Goal: Navigation & Orientation: Find specific page/section

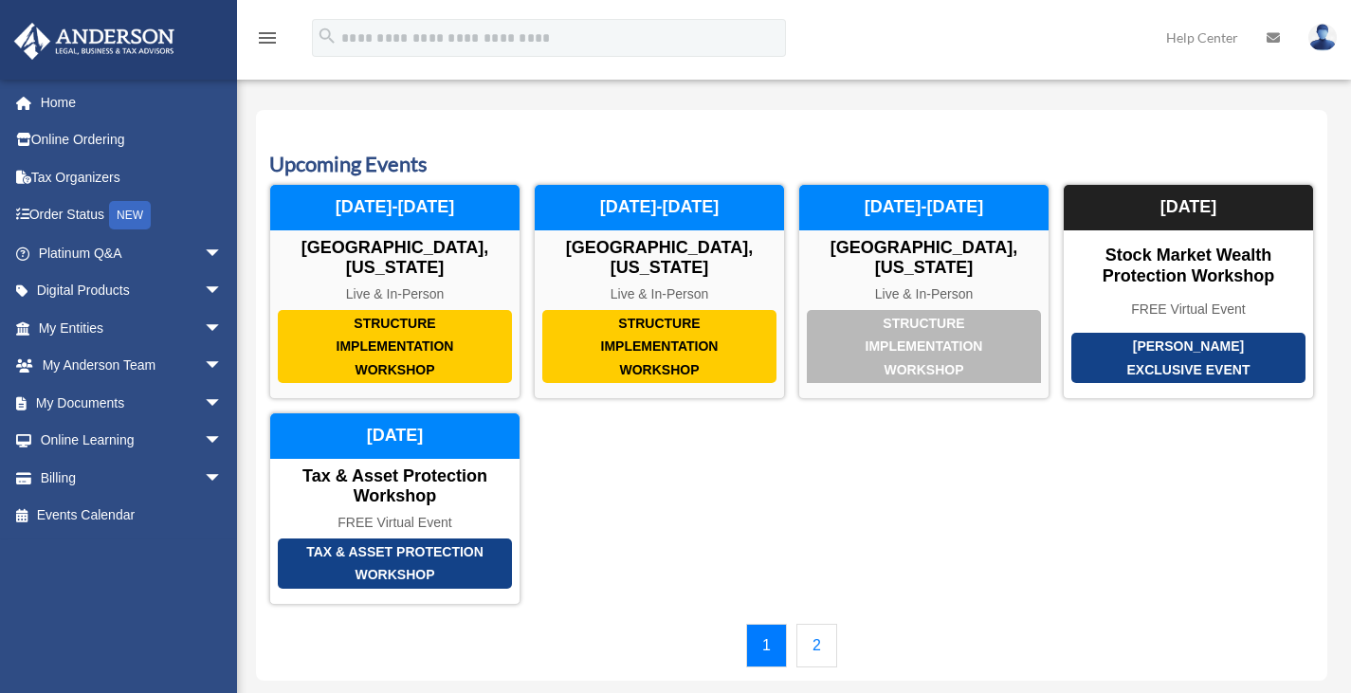
click at [78, 325] on link "My Entities arrow_drop_down" at bounding box center [132, 328] width 238 height 38
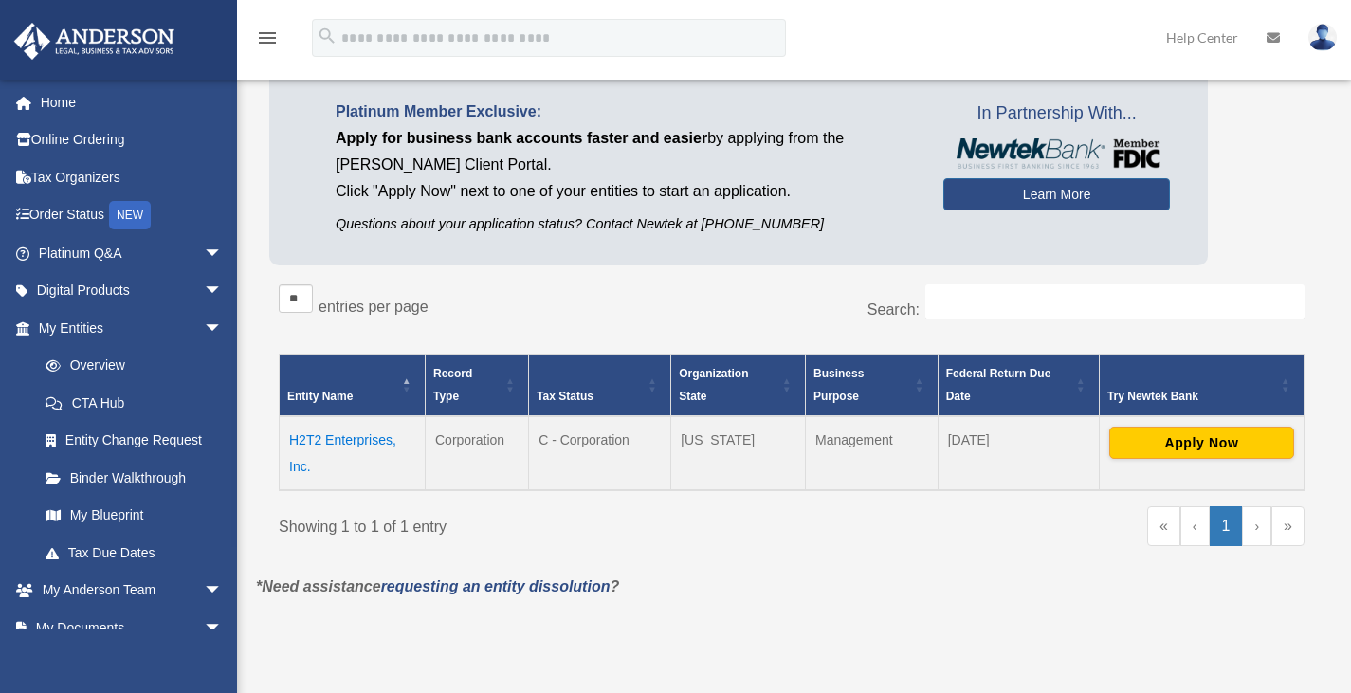
scroll to position [115, 0]
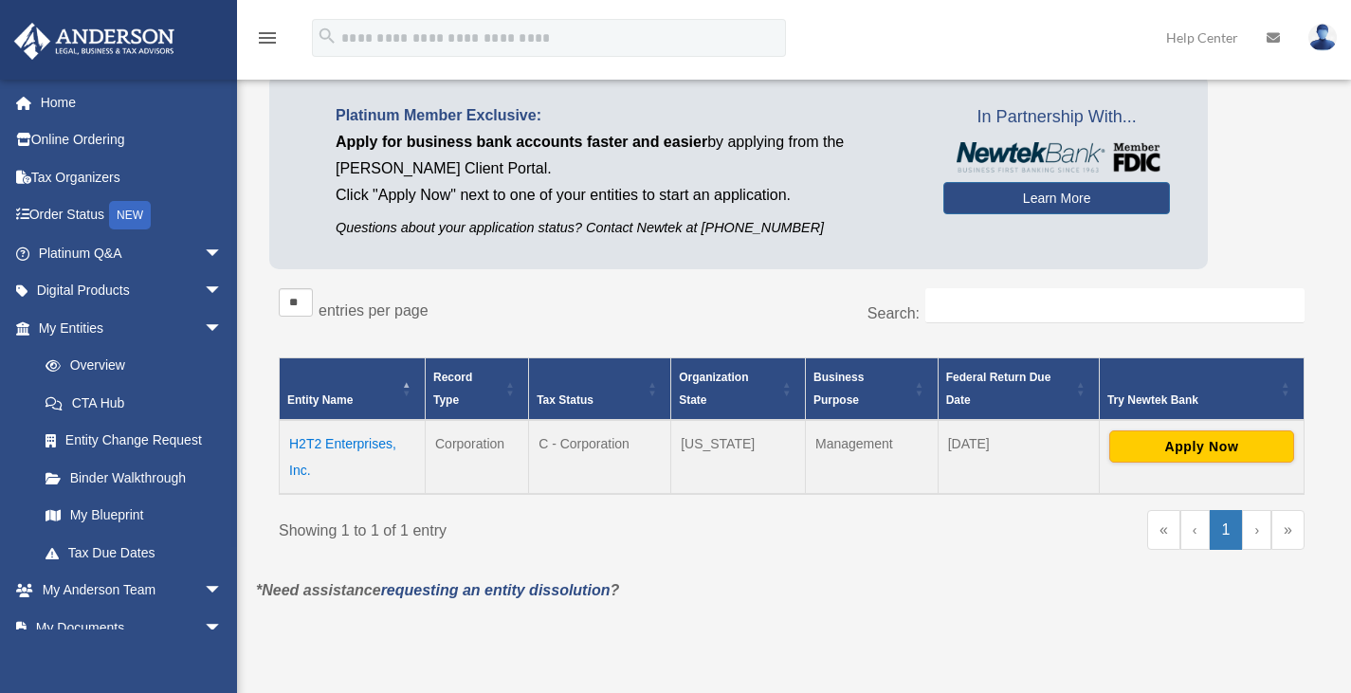
click at [156, 475] on link "Binder Walkthrough" at bounding box center [134, 478] width 215 height 38
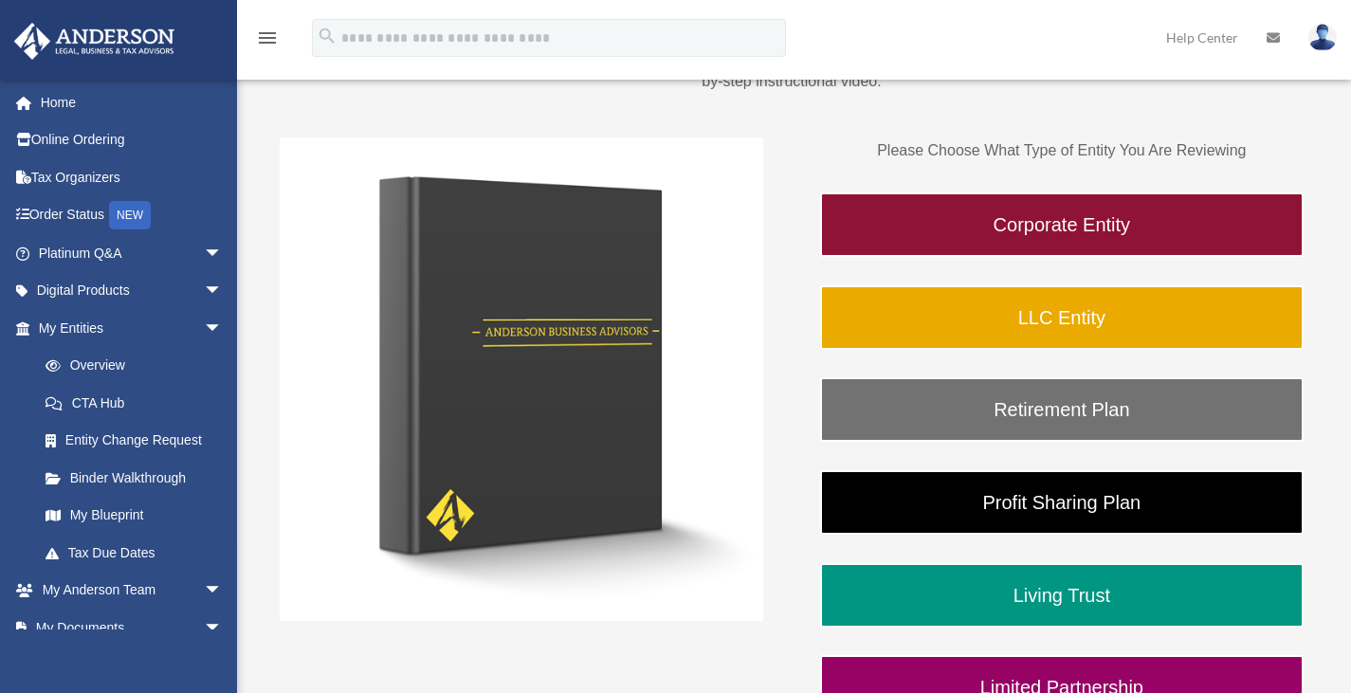
scroll to position [231, 0]
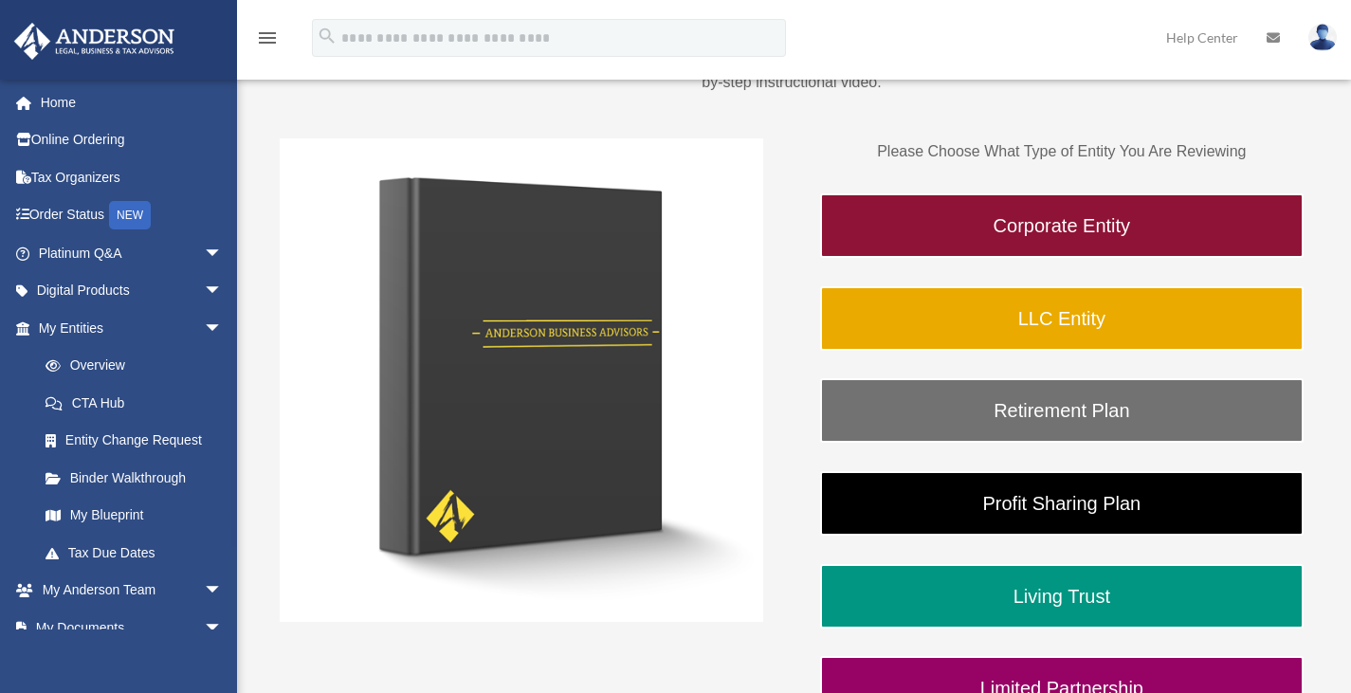
click at [1076, 309] on link "LLC Entity" at bounding box center [1061, 318] width 483 height 64
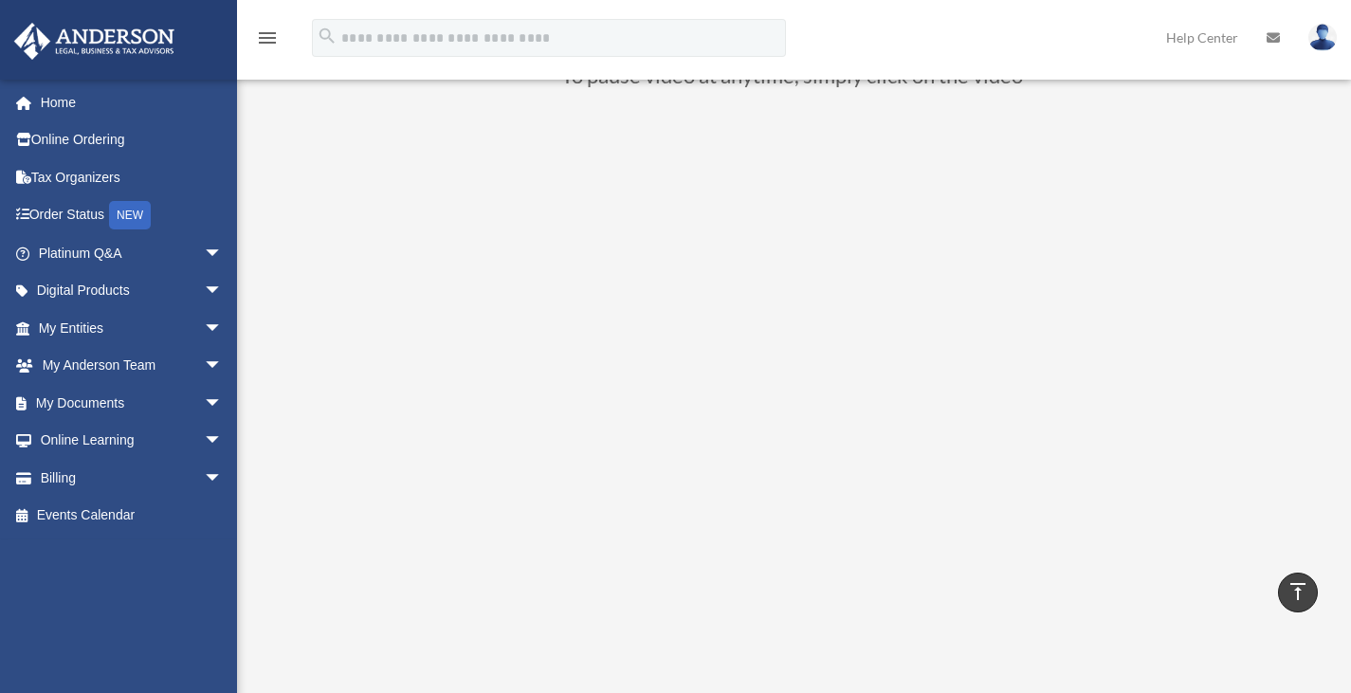
scroll to position [171, 0]
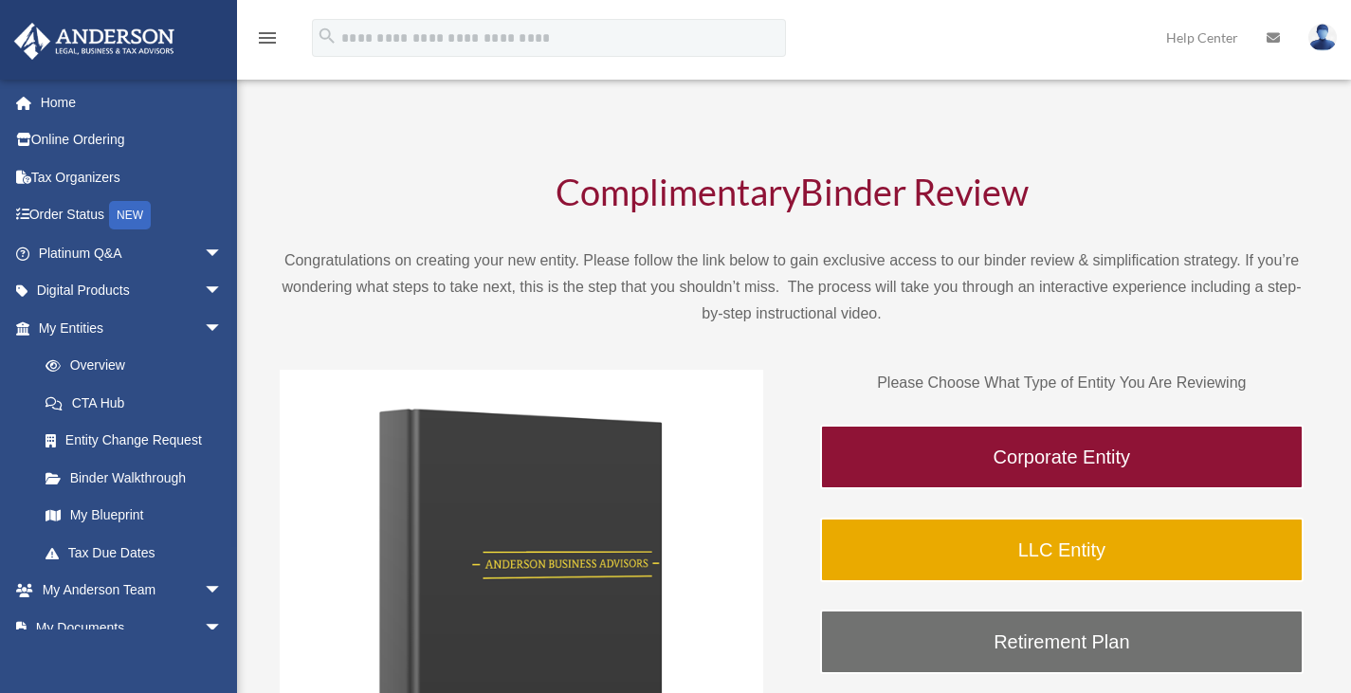
scroll to position [231, 0]
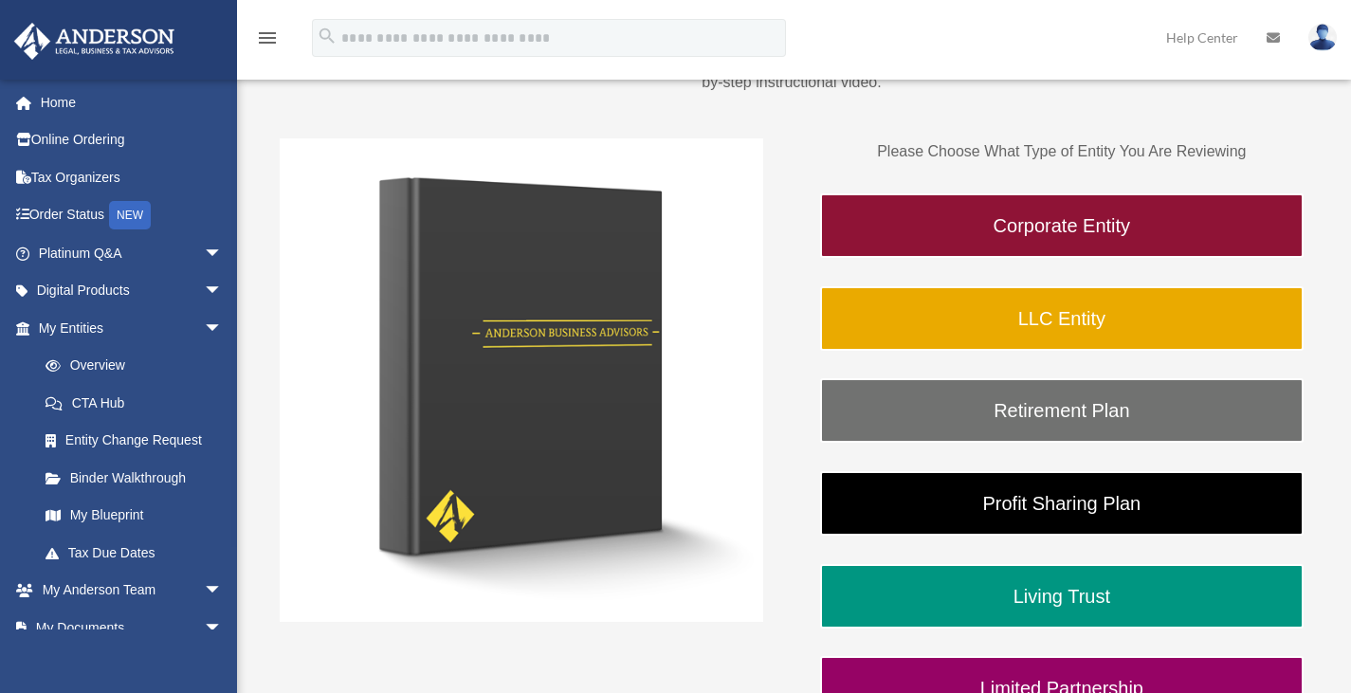
click at [1080, 228] on link "Corporate Entity" at bounding box center [1061, 225] width 483 height 64
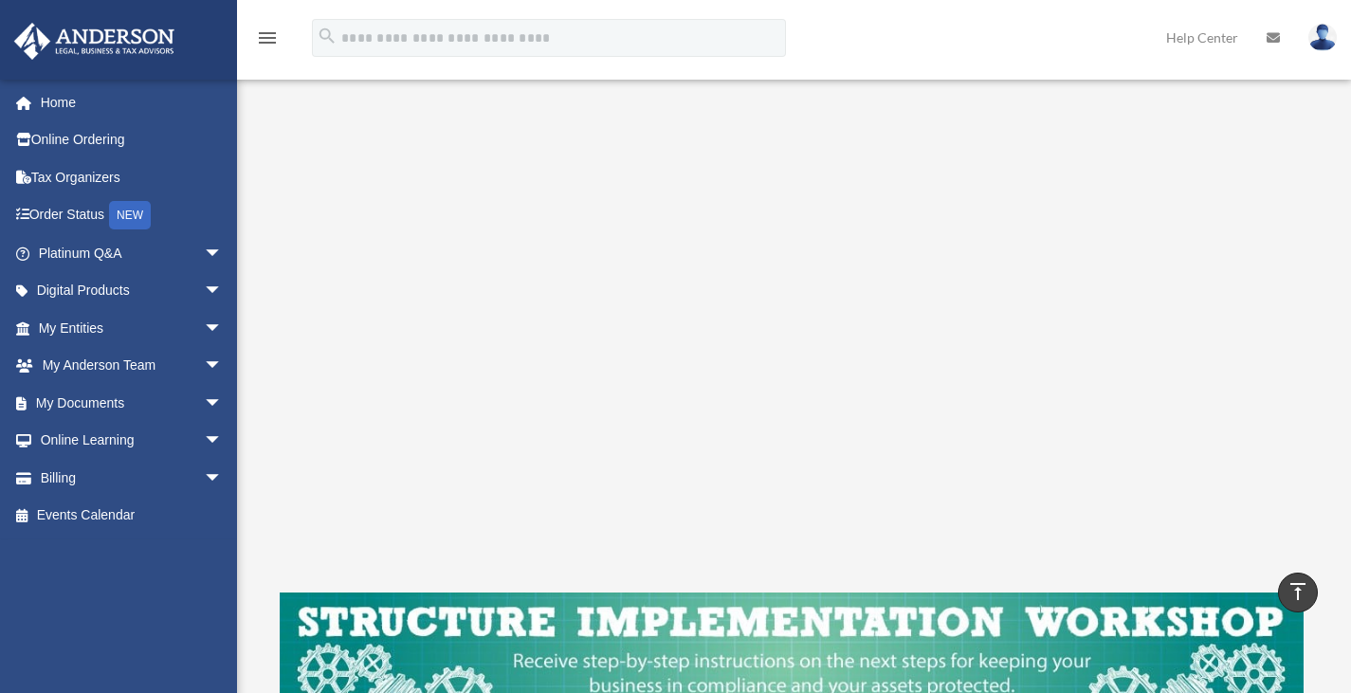
scroll to position [312, 0]
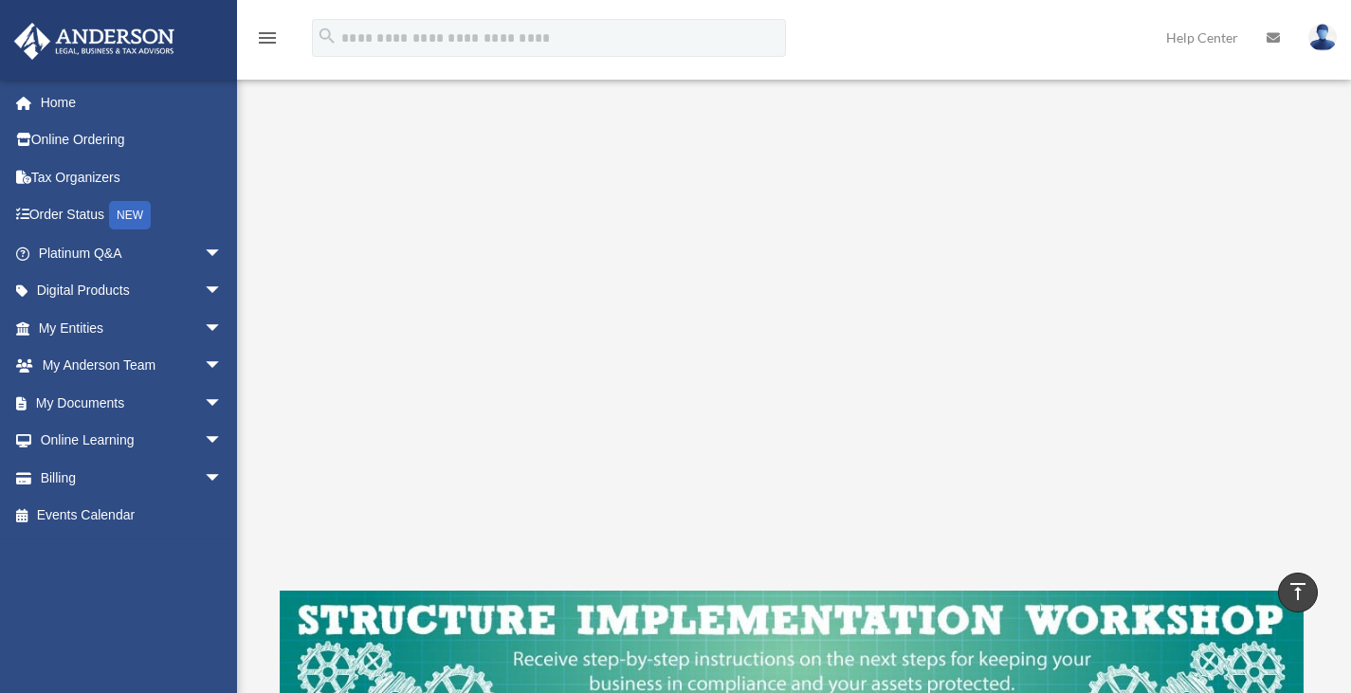
click at [207, 403] on span "arrow_drop_down" at bounding box center [223, 403] width 38 height 39
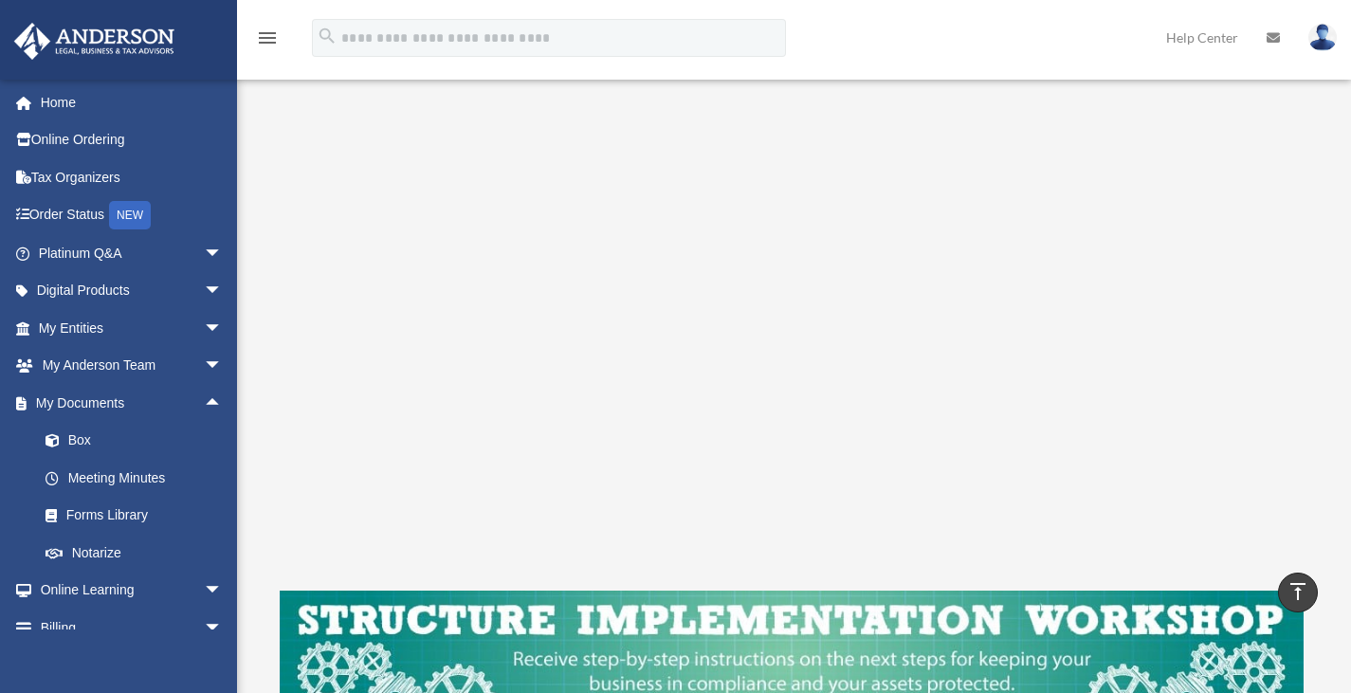
click at [120, 439] on link "Box" at bounding box center [139, 441] width 225 height 38
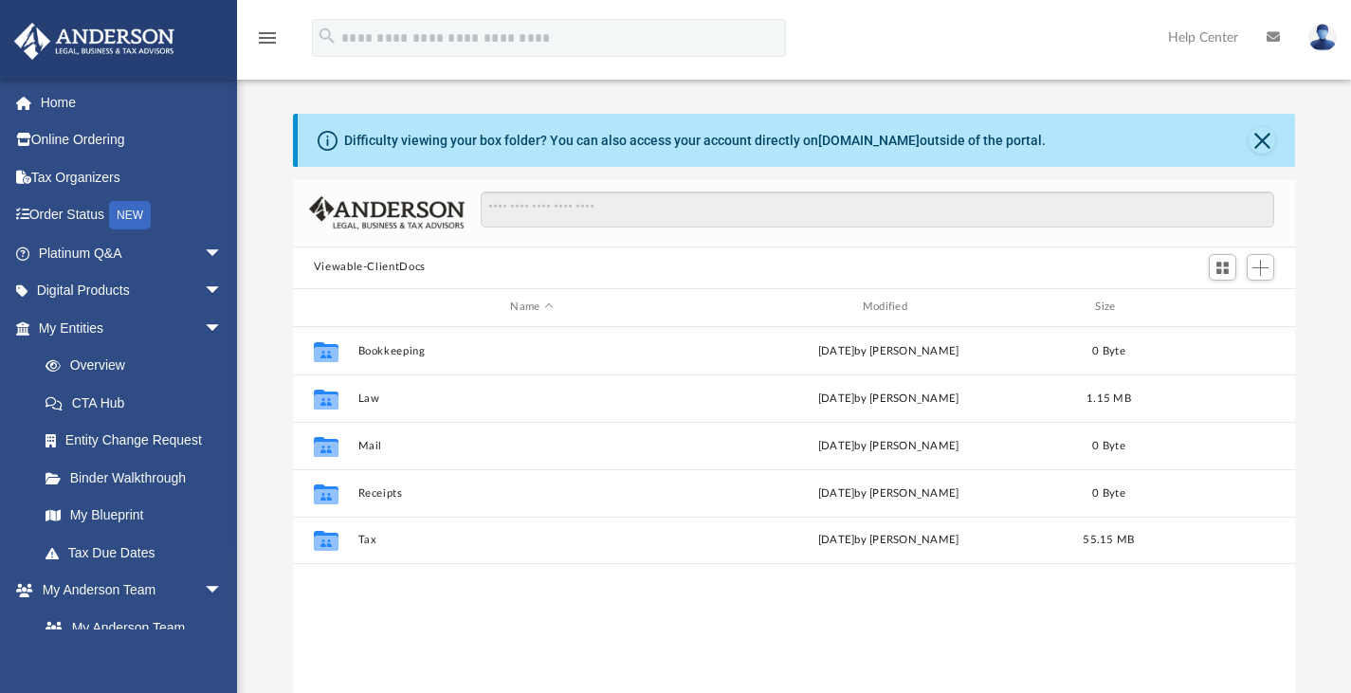
scroll to position [416, 988]
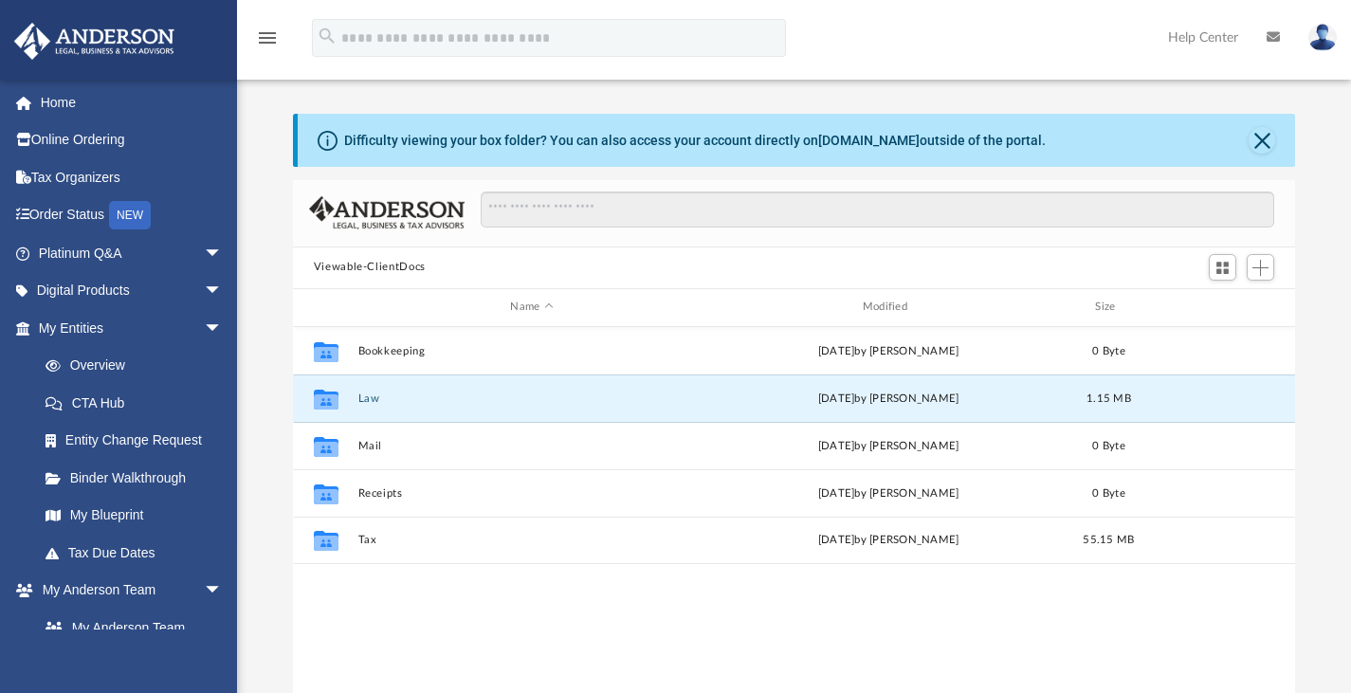
click at [367, 397] on button "Law" at bounding box center [531, 397] width 348 height 12
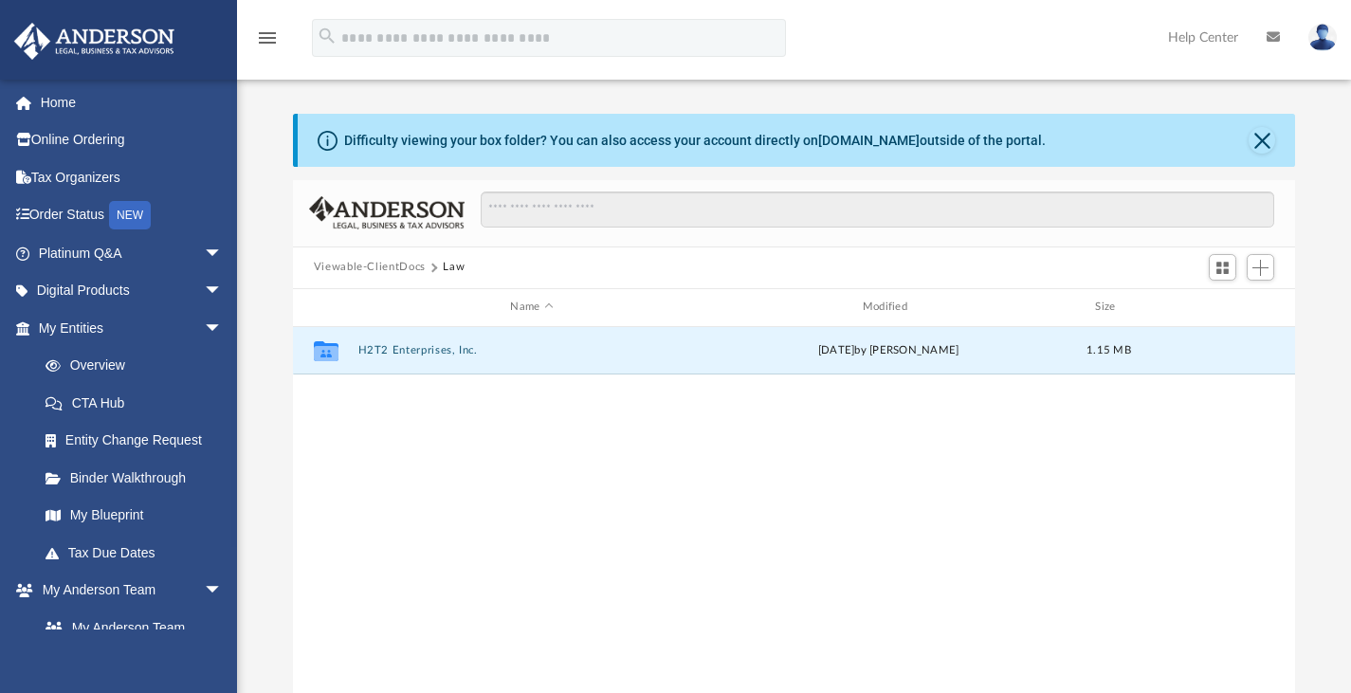
click at [403, 344] on button "H2T2 Enterprises, Inc." at bounding box center [531, 350] width 348 height 12
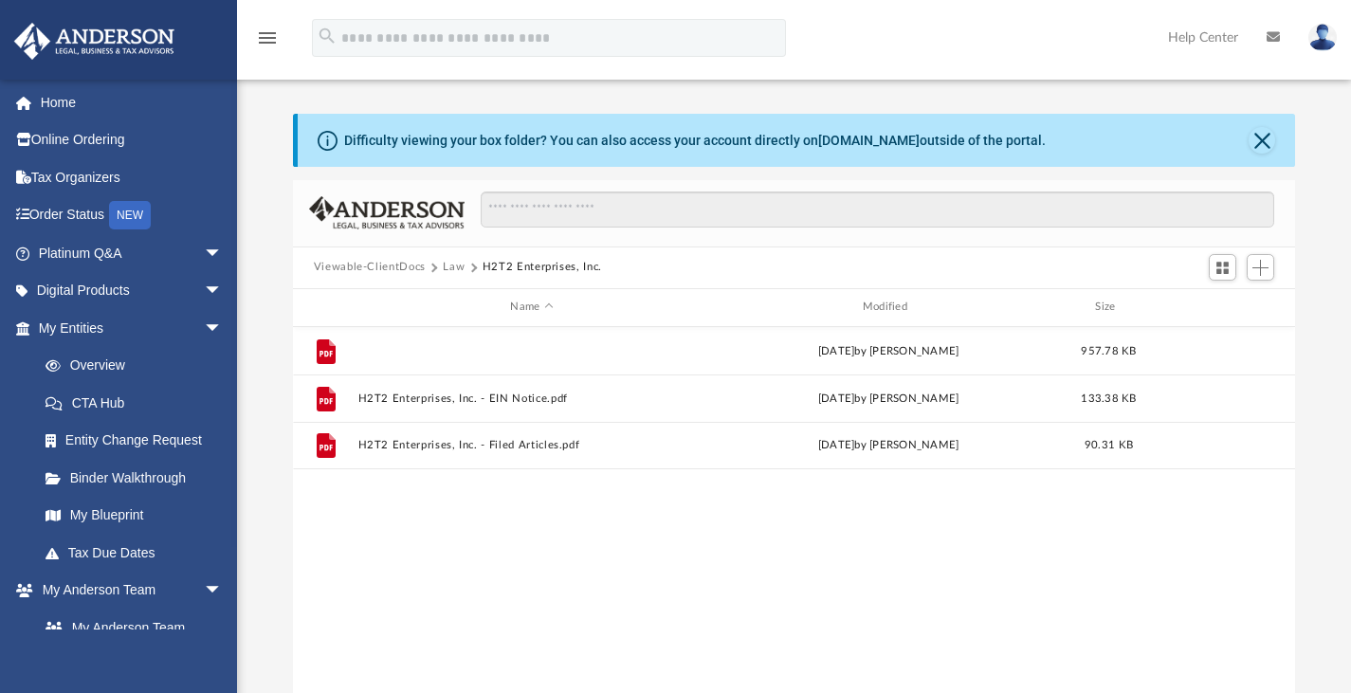
click at [552, 355] on button "H2T2 Enterprises, Inc. - Binder Documents.pdf" at bounding box center [531, 350] width 348 height 12
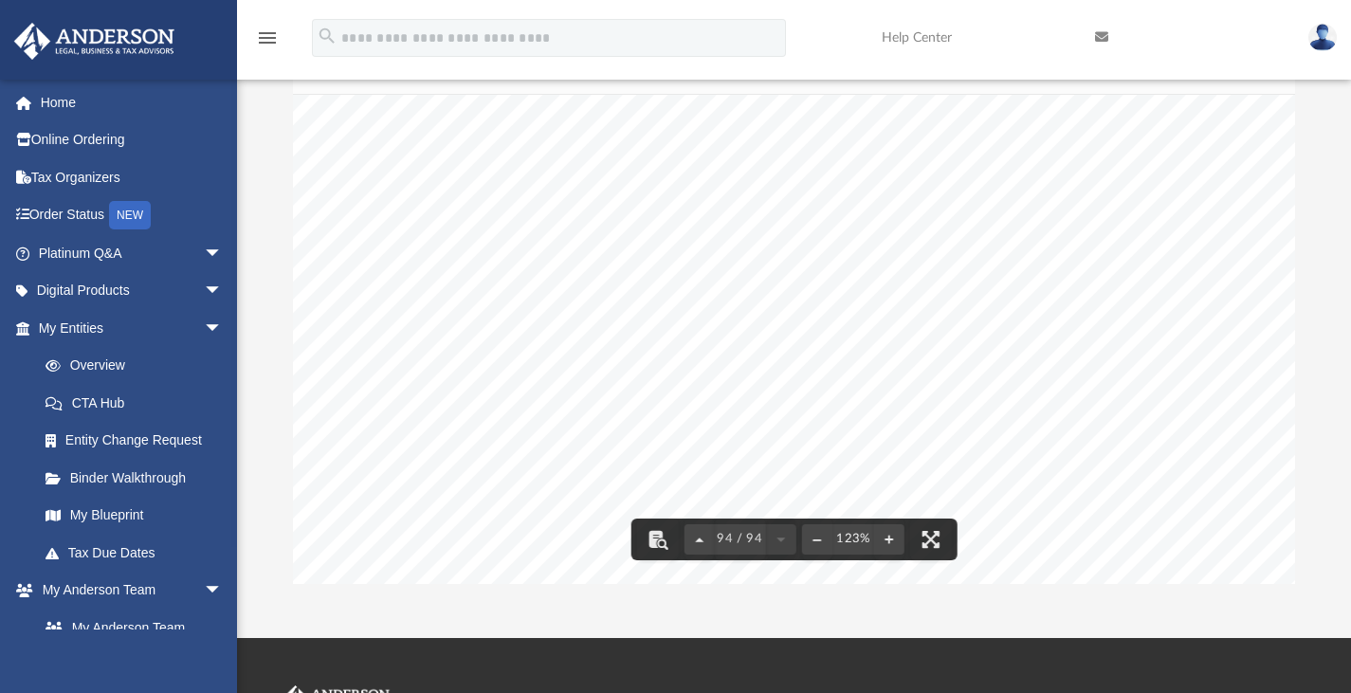
scroll to position [116160, 0]
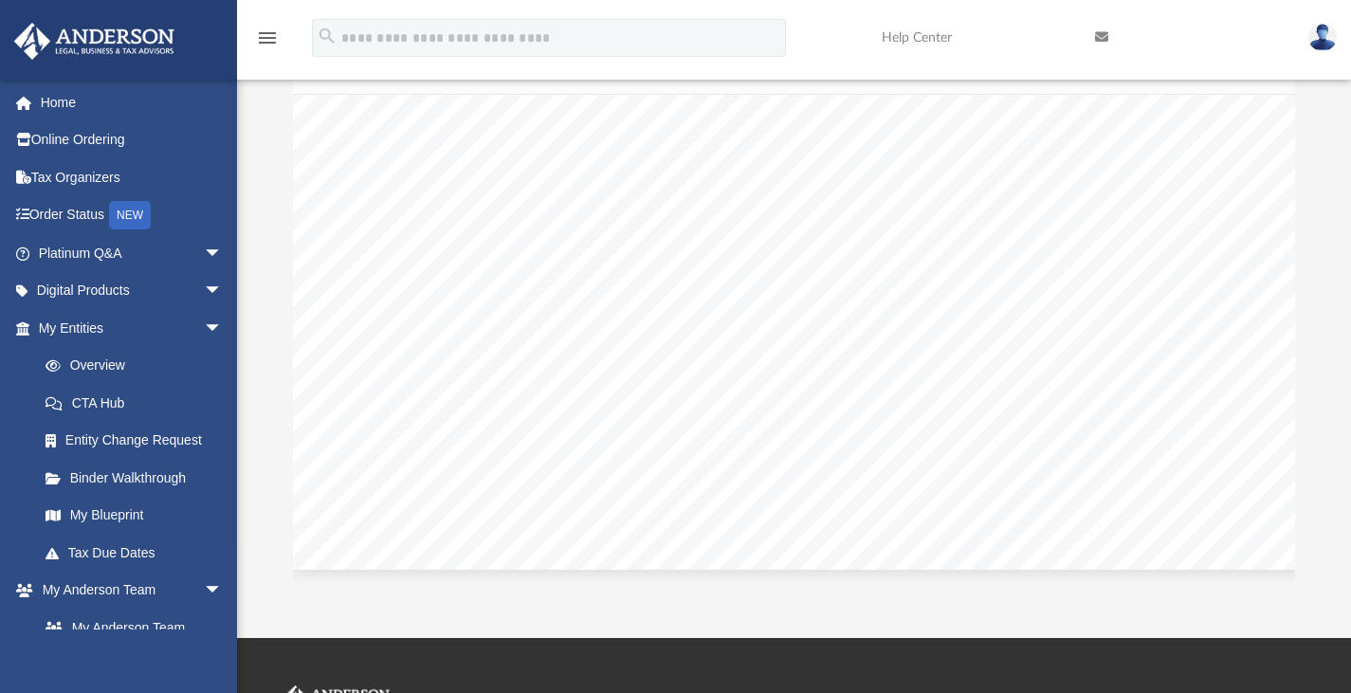
click at [120, 511] on link "My Blueprint" at bounding box center [134, 516] width 215 height 38
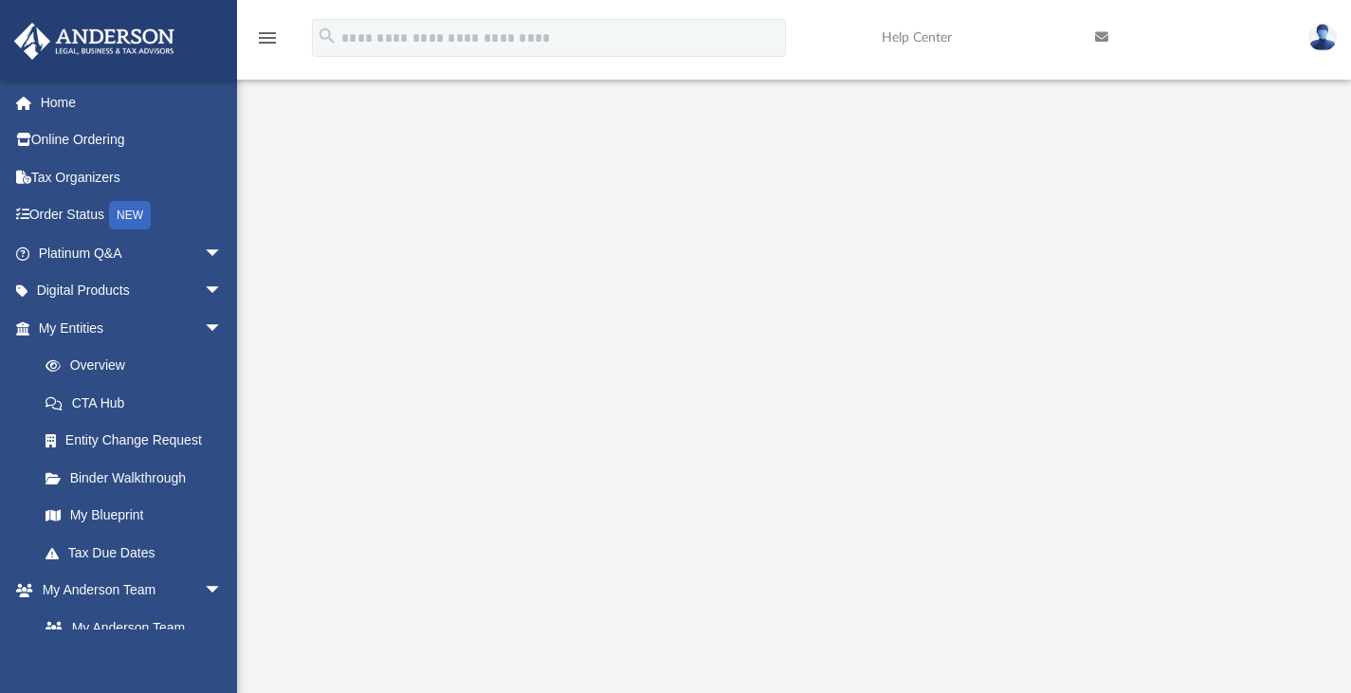
scroll to position [109, 0]
click at [71, 214] on link "Order Status NEW" at bounding box center [132, 215] width 238 height 39
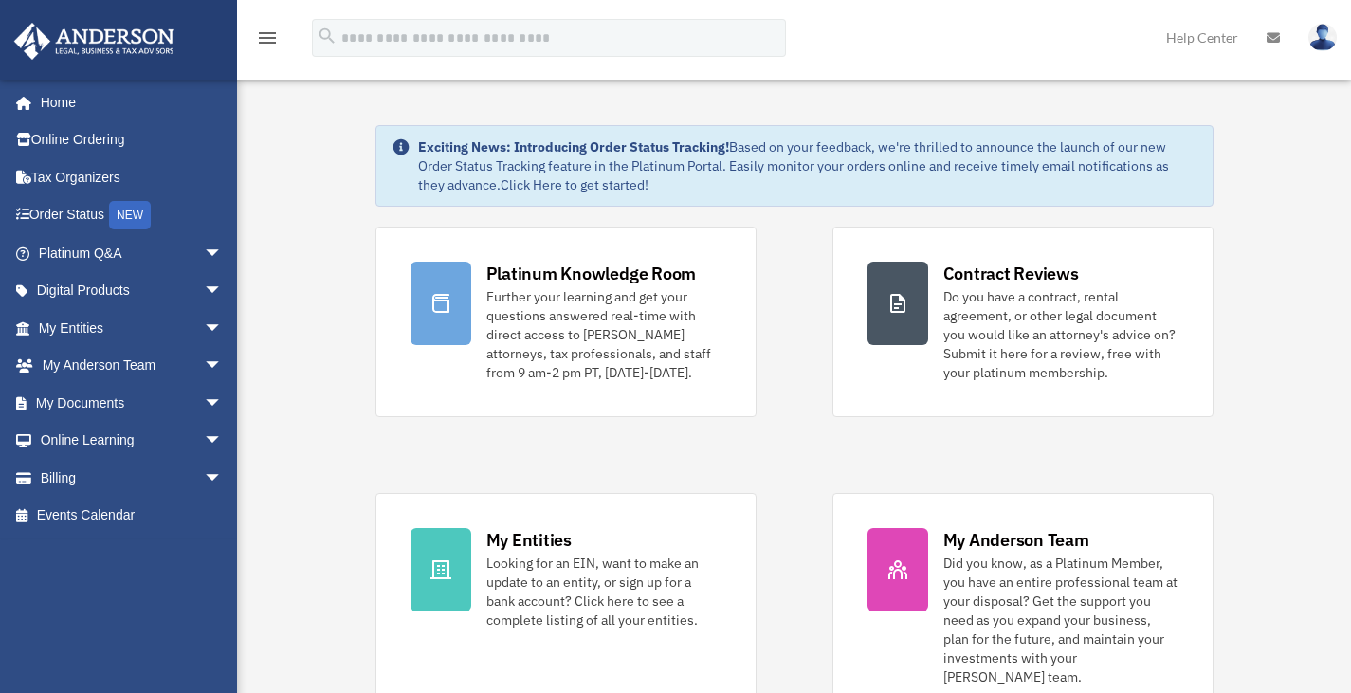
click at [457, 565] on div at bounding box center [440, 569] width 61 height 83
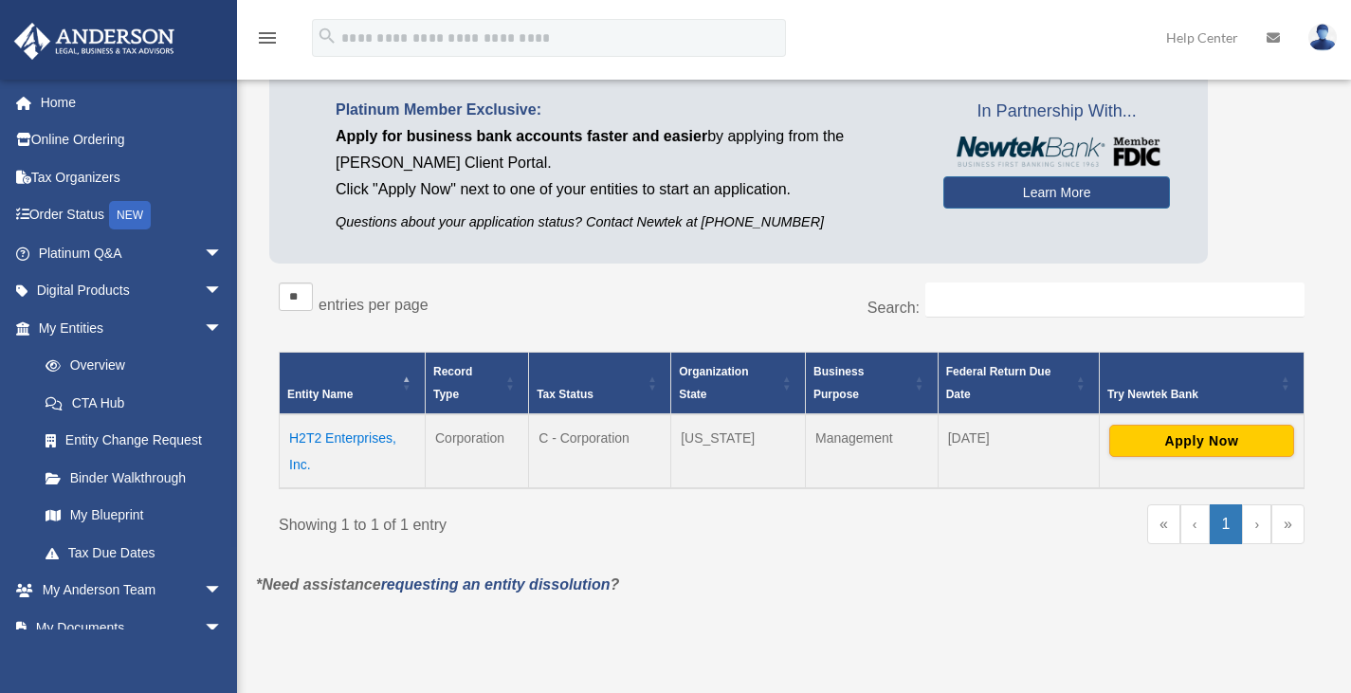
scroll to position [112, 0]
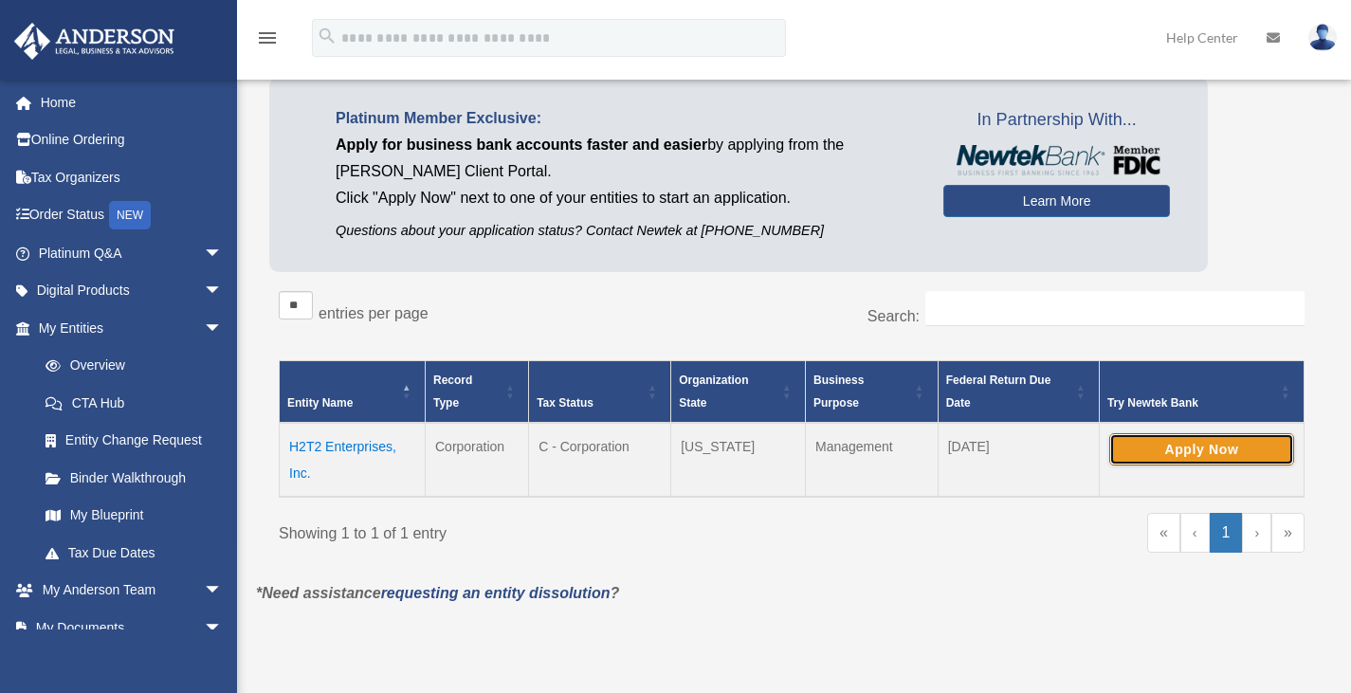
click at [1182, 449] on button "Apply Now" at bounding box center [1201, 449] width 185 height 32
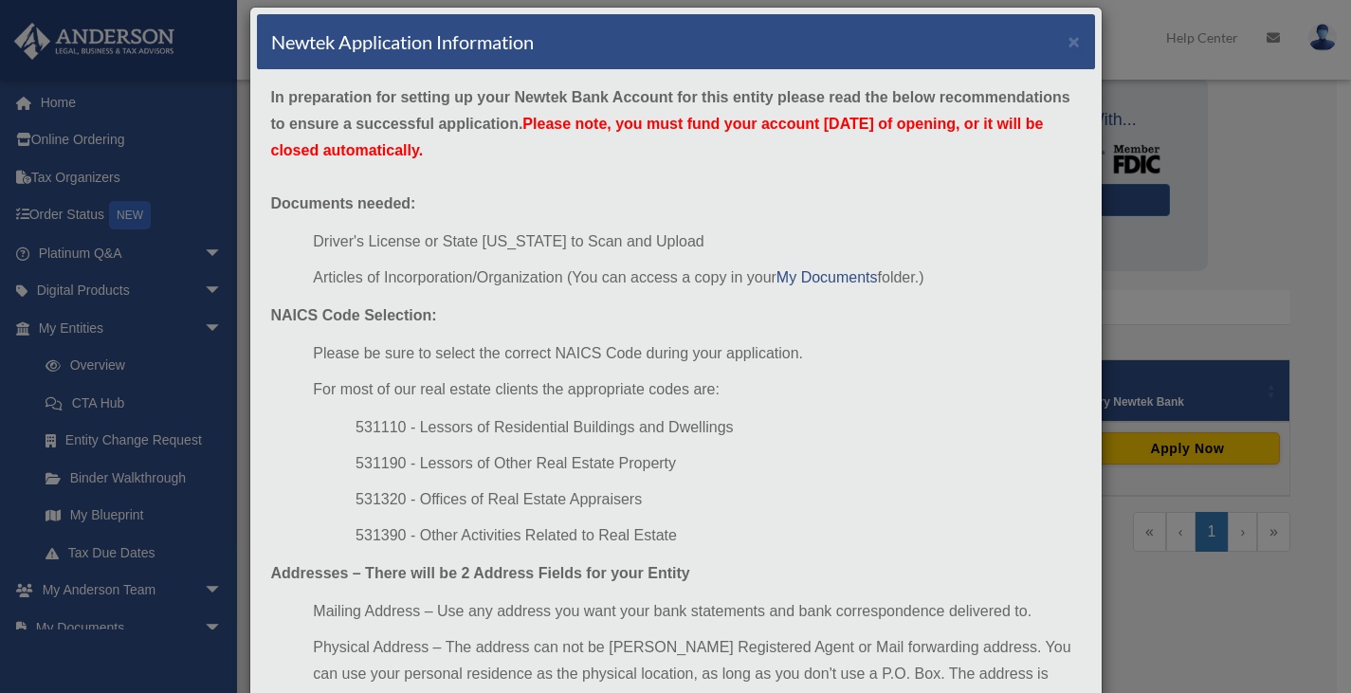
scroll to position [0, 0]
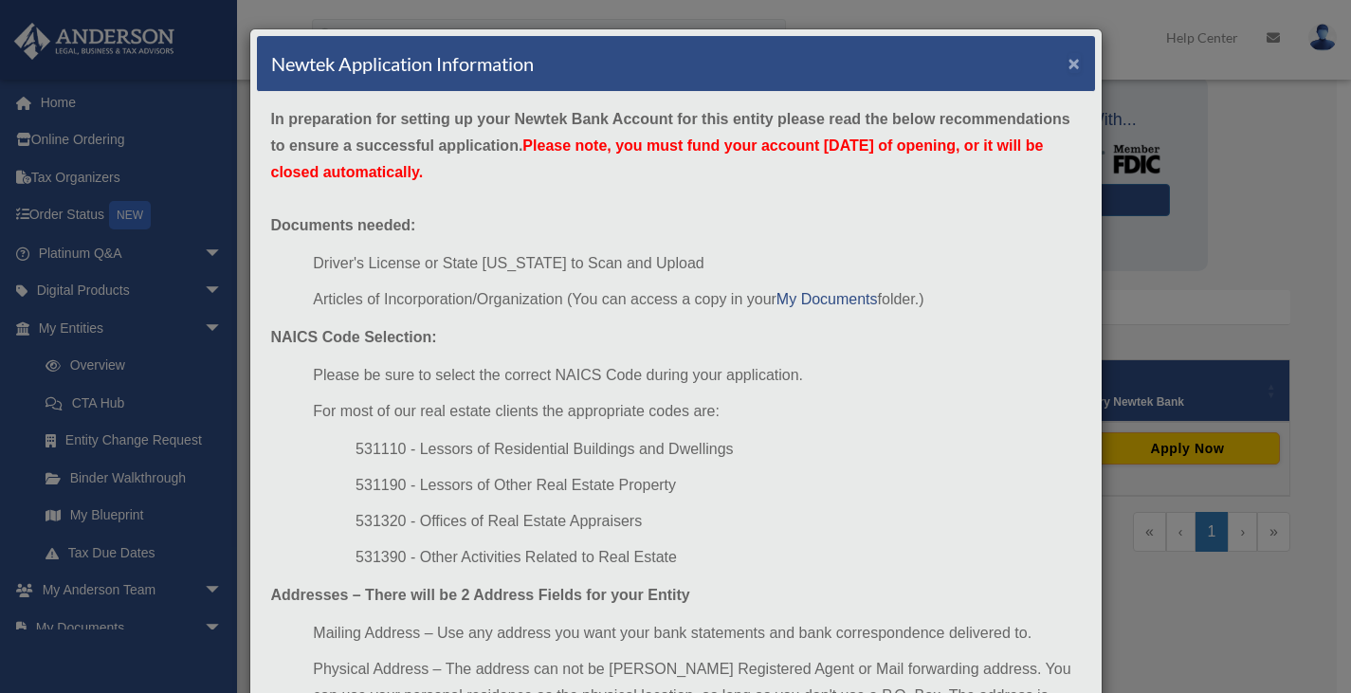
click at [1068, 64] on button "×" at bounding box center [1074, 63] width 12 height 20
